Goal: Navigation & Orientation: Find specific page/section

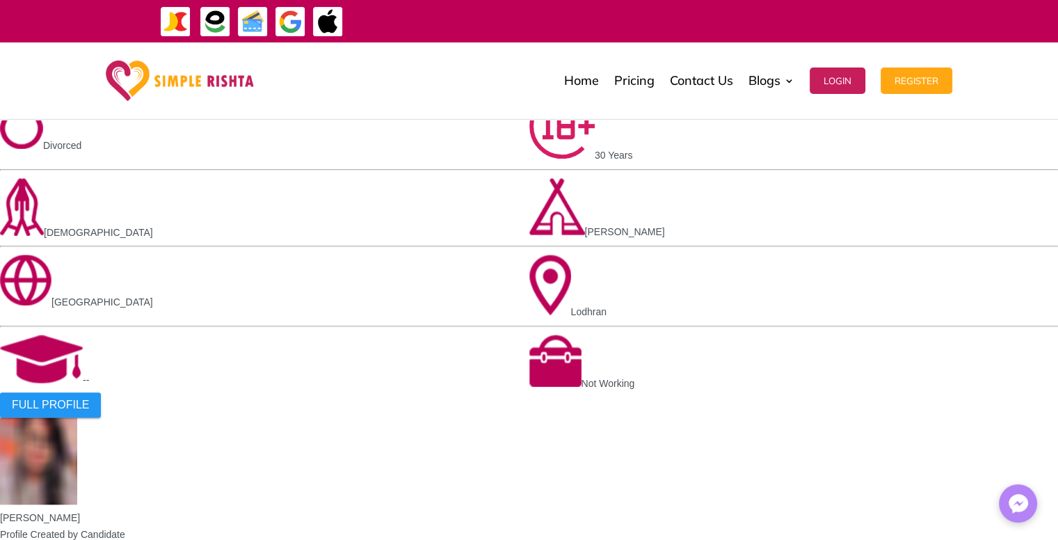
scroll to position [1391, 0]
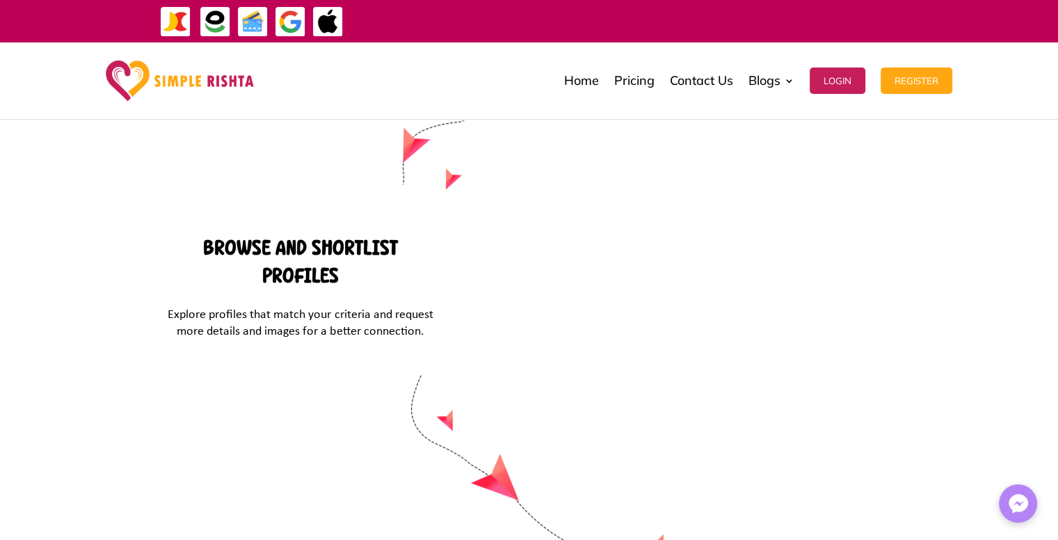
scroll to position [5924, 0]
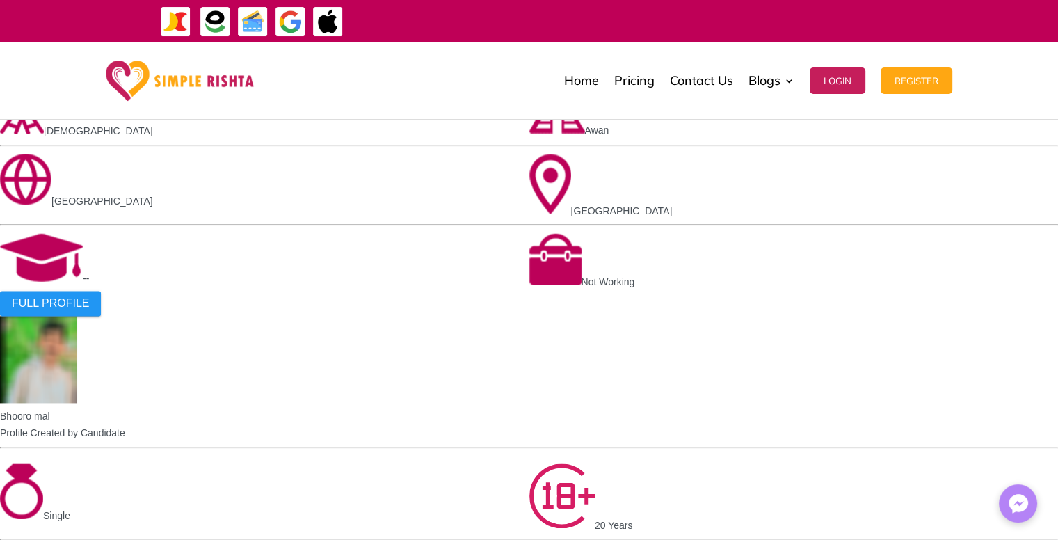
scroll to position [1786, 0]
